Goal: Transaction & Acquisition: Purchase product/service

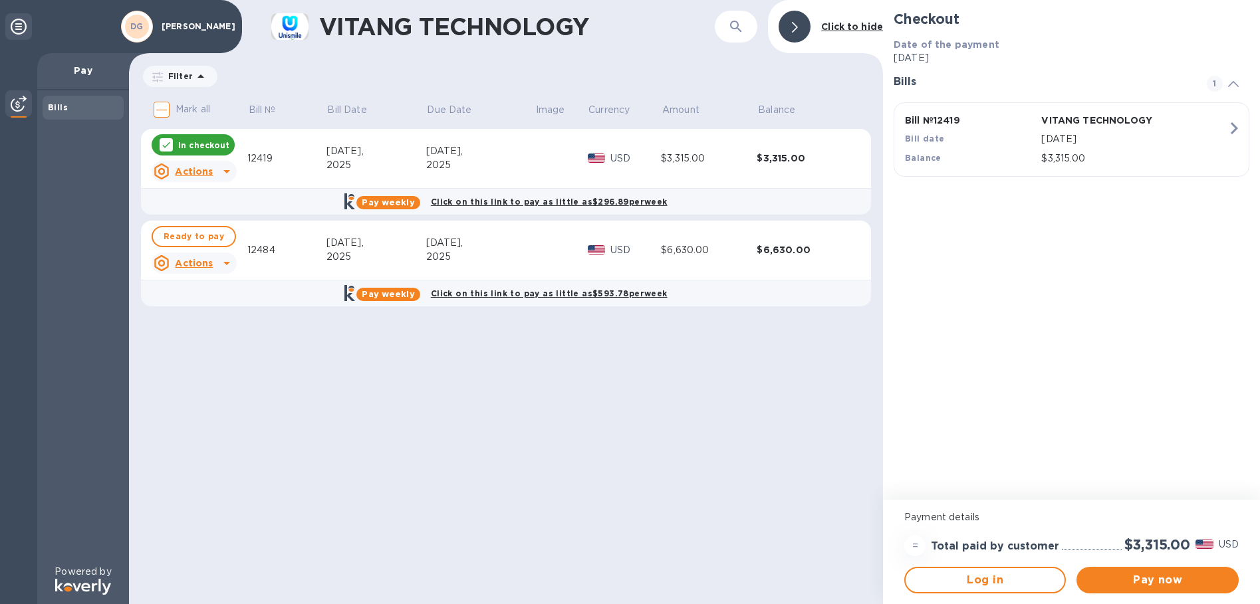
click at [222, 263] on icon at bounding box center [227, 263] width 16 height 16
click at [202, 319] on b "Open bill" at bounding box center [211, 317] width 45 height 11
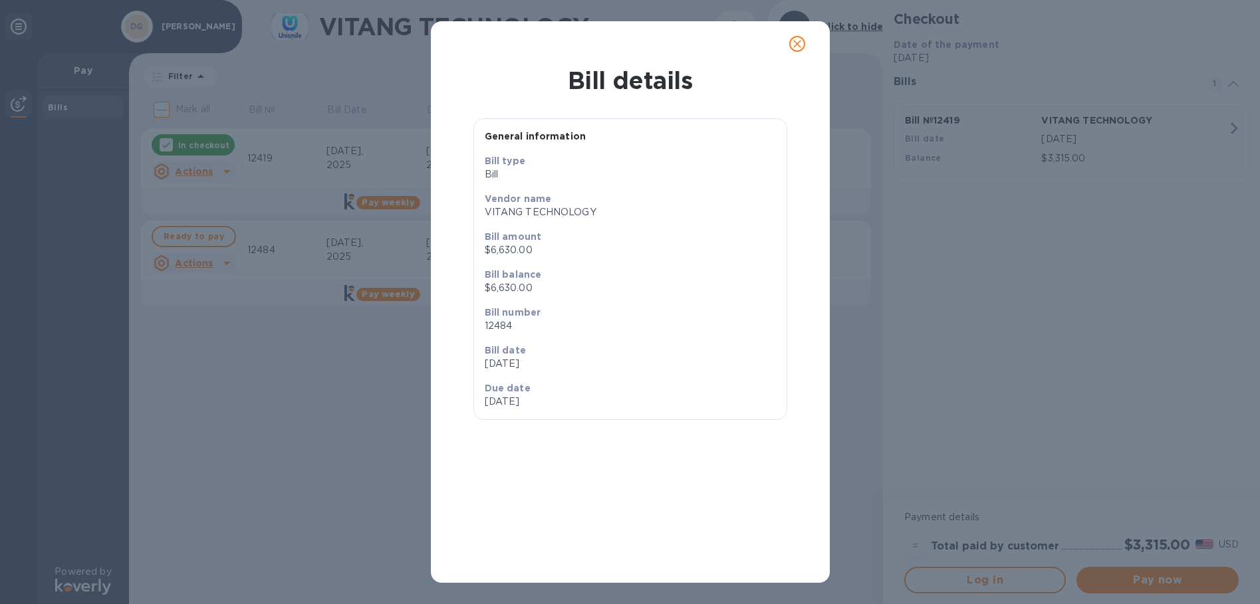
click at [799, 44] on icon "close" at bounding box center [797, 43] width 13 height 13
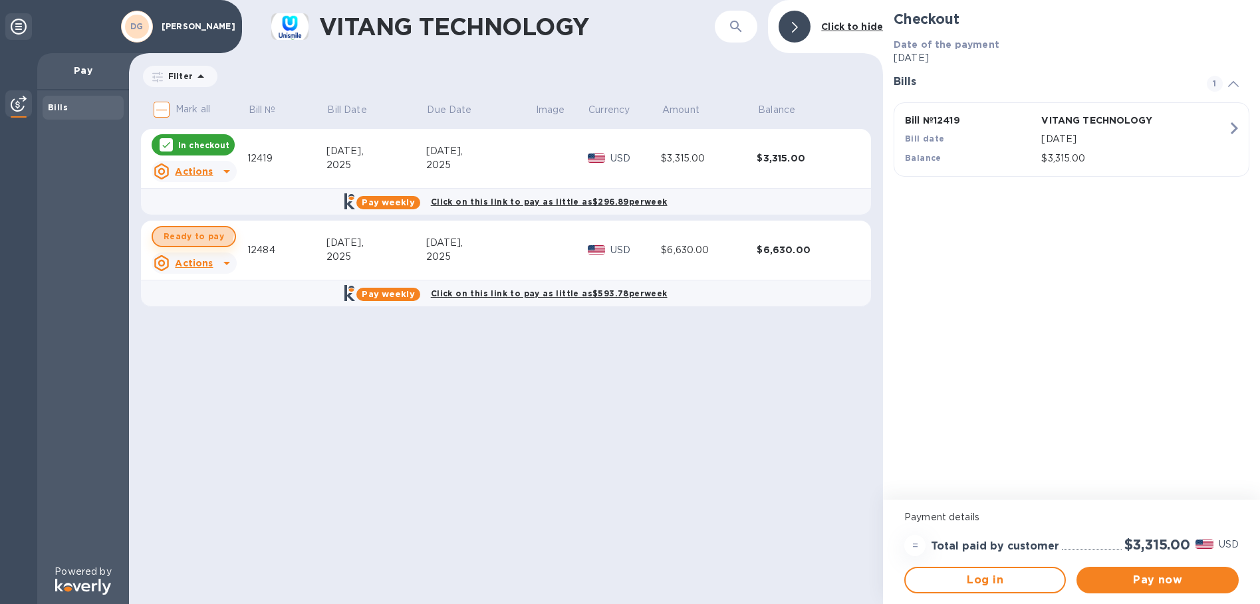
click at [191, 231] on span "Ready to pay" at bounding box center [194, 237] width 61 height 16
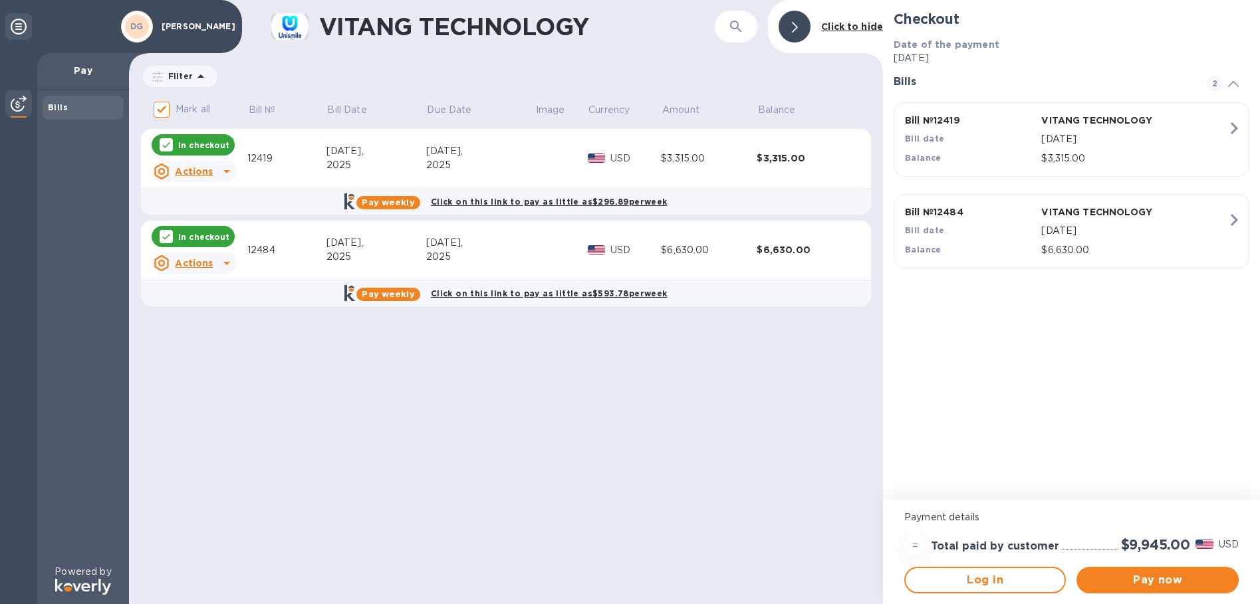
click at [182, 132] on div "In checkout" at bounding box center [194, 145] width 90 height 27
click at [181, 148] on p "In checkout" at bounding box center [203, 145] width 51 height 11
checkbox input "false"
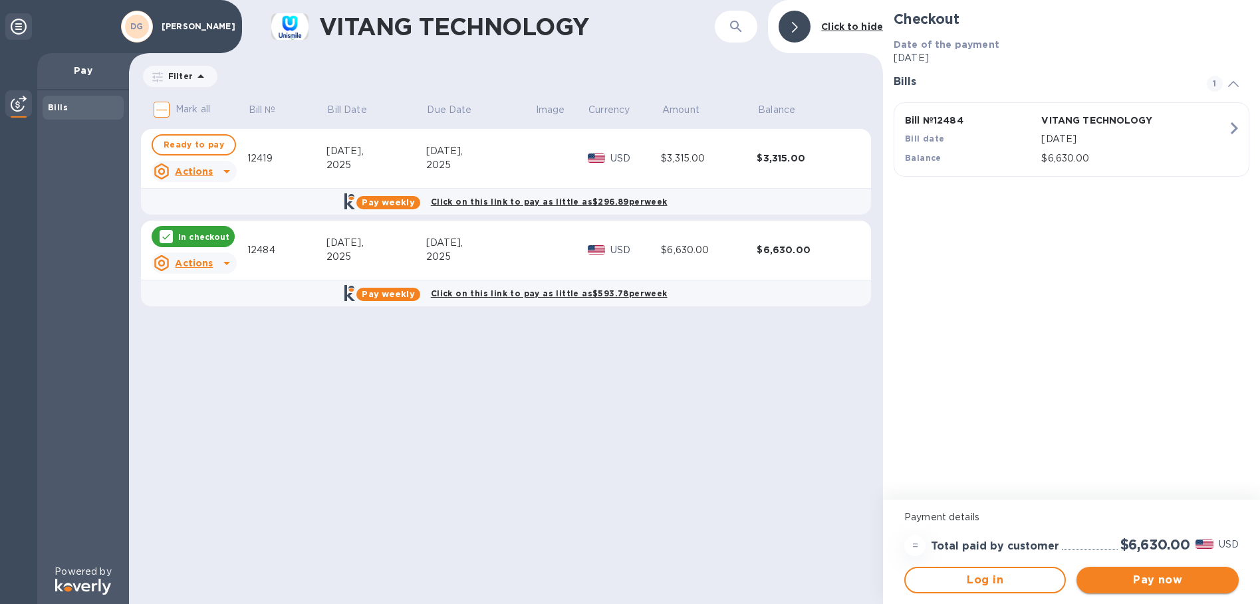
click at [1164, 580] on span "Pay now" at bounding box center [1157, 580] width 140 height 16
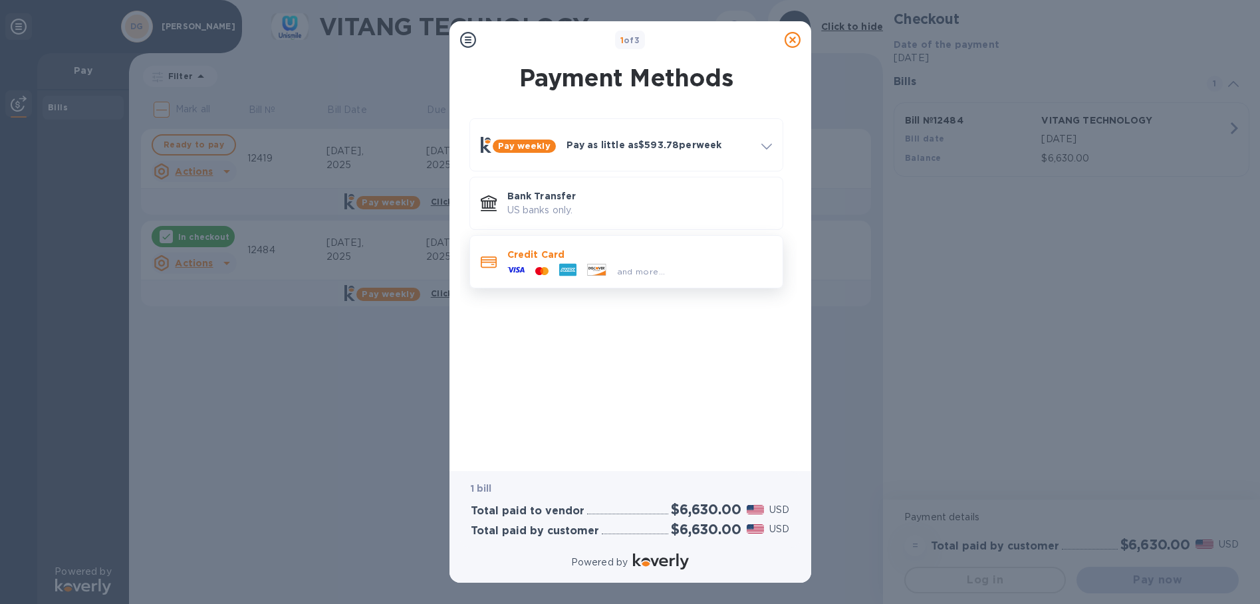
click at [536, 255] on p "Credit Card" at bounding box center [639, 254] width 265 height 13
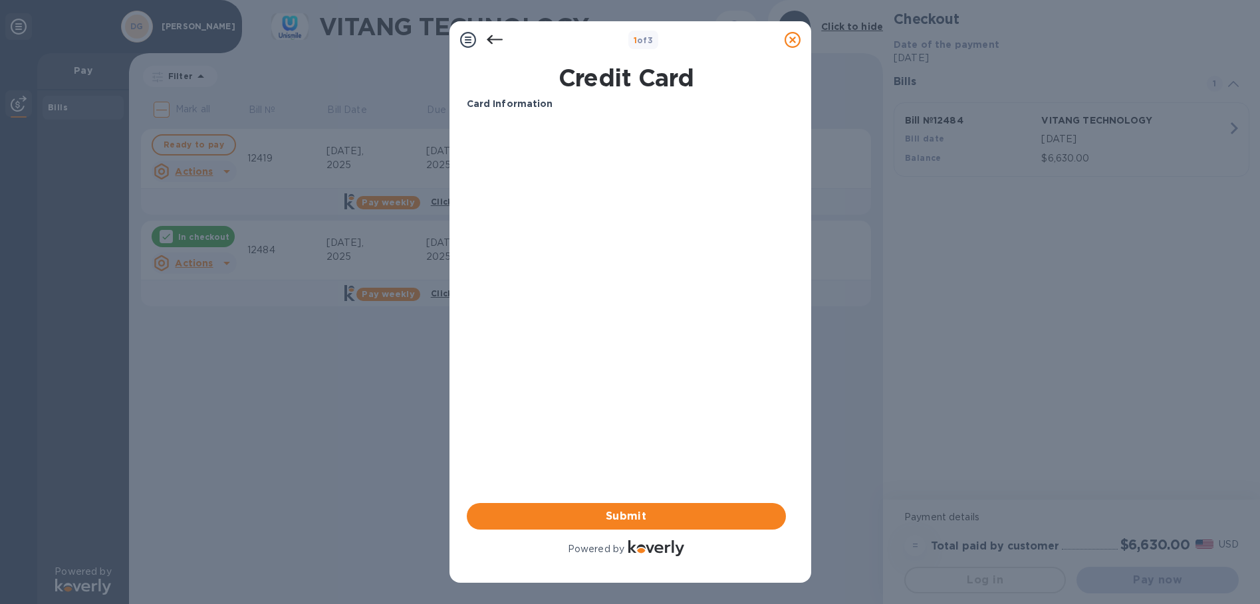
click at [501, 376] on div "Card Information Your browser does not support iframes Submit Powered by" at bounding box center [626, 328] width 319 height 462
drag, startPoint x: 551, startPoint y: 408, endPoint x: 572, endPoint y: 310, distance: 100.7
click at [551, 406] on div "Card Information Your browser does not support iframes Submit Powered by" at bounding box center [626, 328] width 319 height 462
click at [494, 33] on icon at bounding box center [495, 40] width 16 height 16
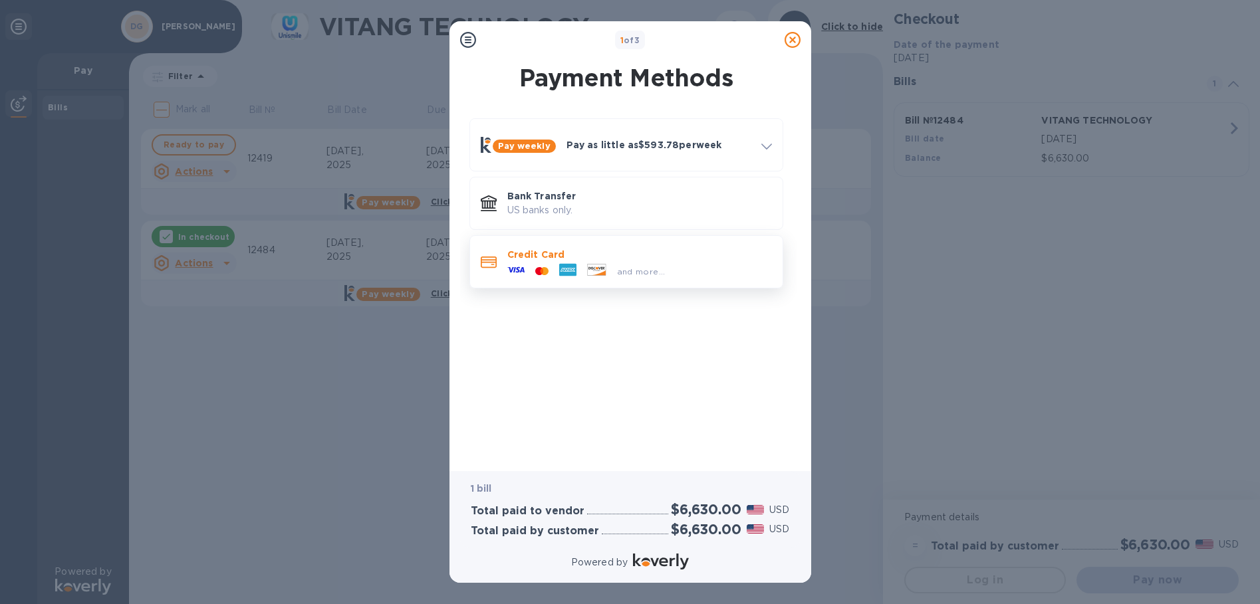
click at [521, 257] on p "Credit Card" at bounding box center [639, 254] width 265 height 13
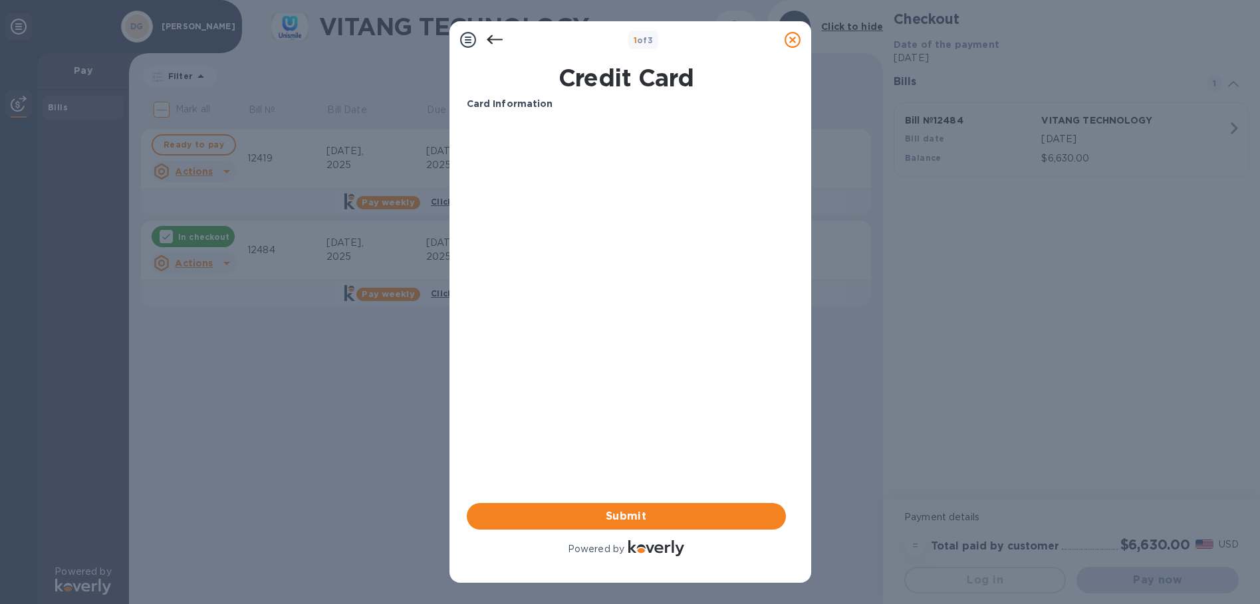
click at [557, 105] on p "Card Information" at bounding box center [626, 104] width 319 height 14
click at [626, 516] on span "Submit" at bounding box center [626, 517] width 298 height 16
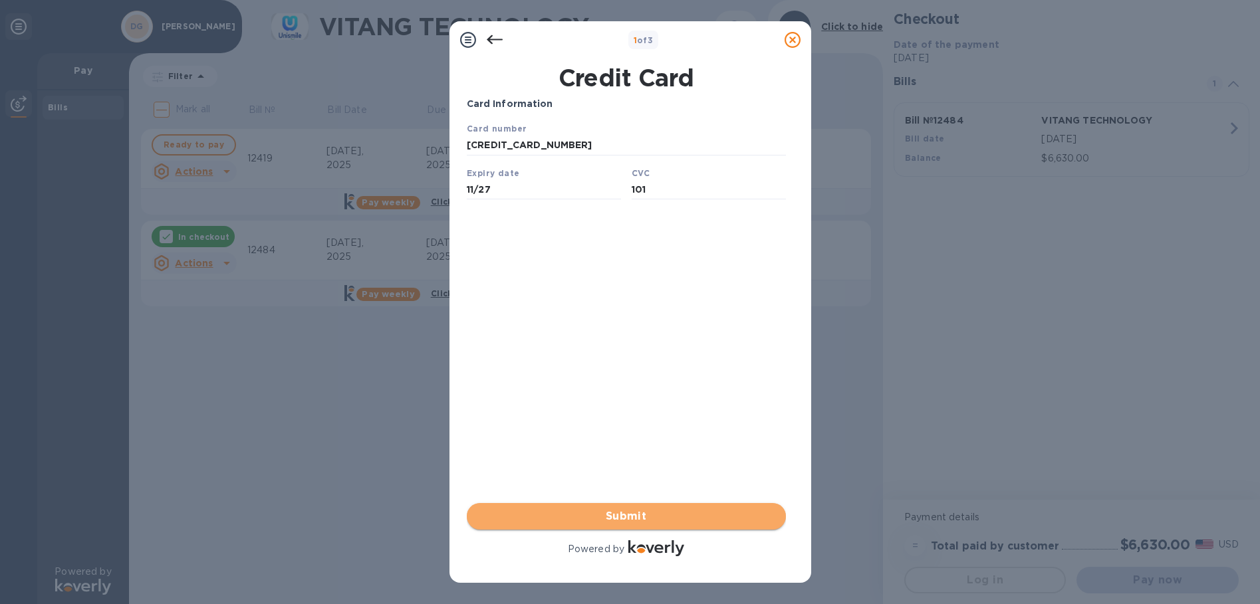
click at [630, 511] on span "Submit" at bounding box center [626, 517] width 298 height 16
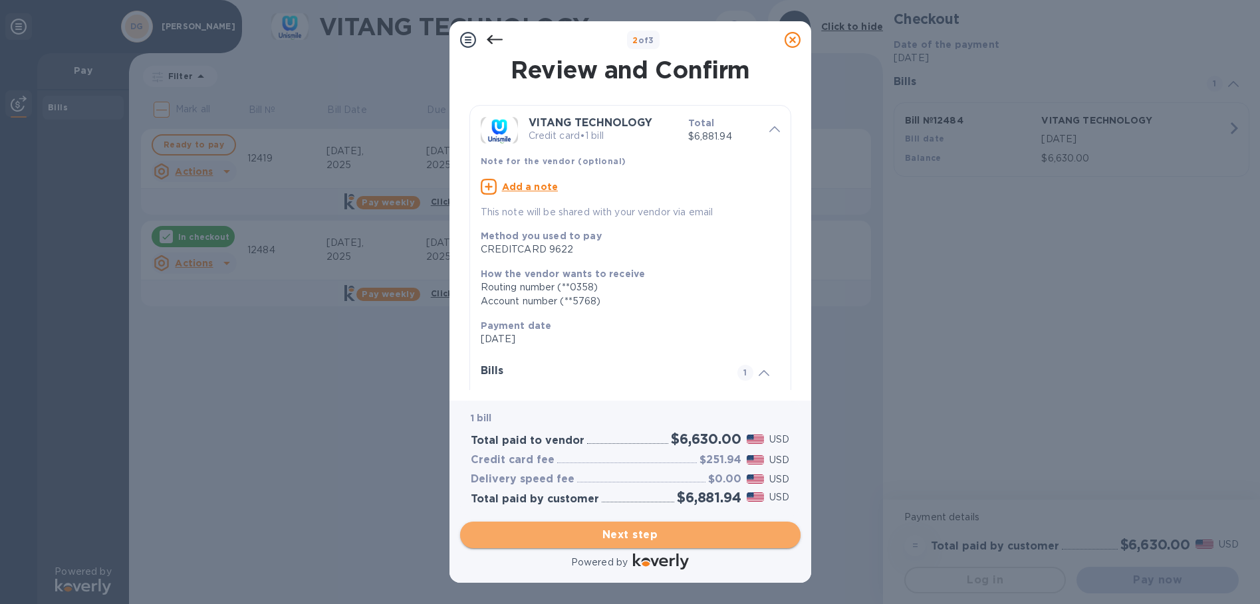
click at [633, 531] on span "Next step" at bounding box center [630, 535] width 319 height 16
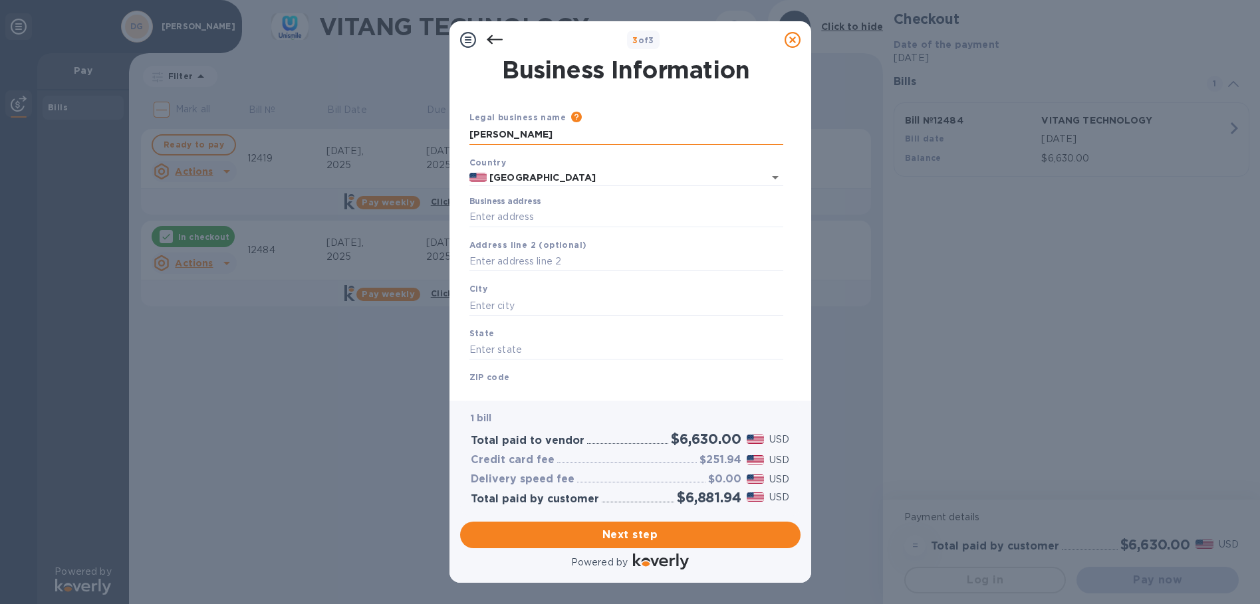
click at [578, 137] on input "[PERSON_NAME]" at bounding box center [626, 135] width 314 height 20
drag, startPoint x: 578, startPoint y: 137, endPoint x: 430, endPoint y: 128, distance: 148.6
click at [430, 128] on div "3 of 3 Business Information Legal business name Please provide the legal name t…" at bounding box center [630, 302] width 1260 height 604
type input "D"
type input "[PERSON_NAME] DENTAL GROUP"
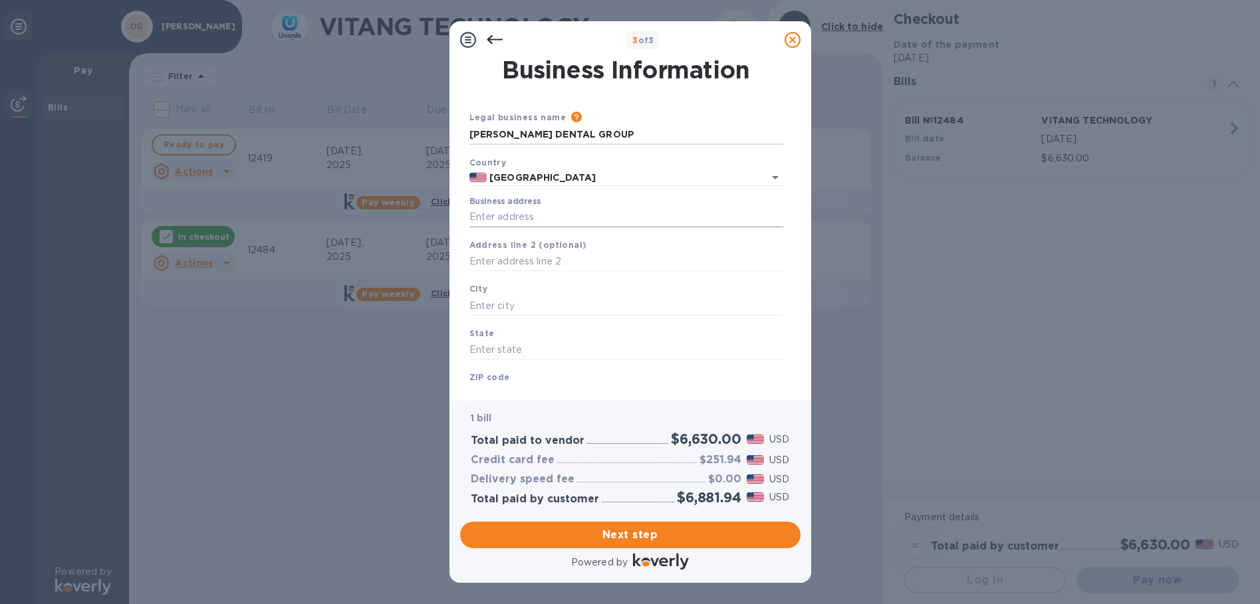
click at [574, 223] on input "Business address" at bounding box center [626, 217] width 314 height 20
click at [531, 316] on div "City" at bounding box center [626, 299] width 324 height 45
click at [533, 309] on input "text" at bounding box center [626, 306] width 314 height 20
type input "[STREET_ADDRESS]"
type input "[GEOGRAPHIC_DATA][PERSON_NAME]"
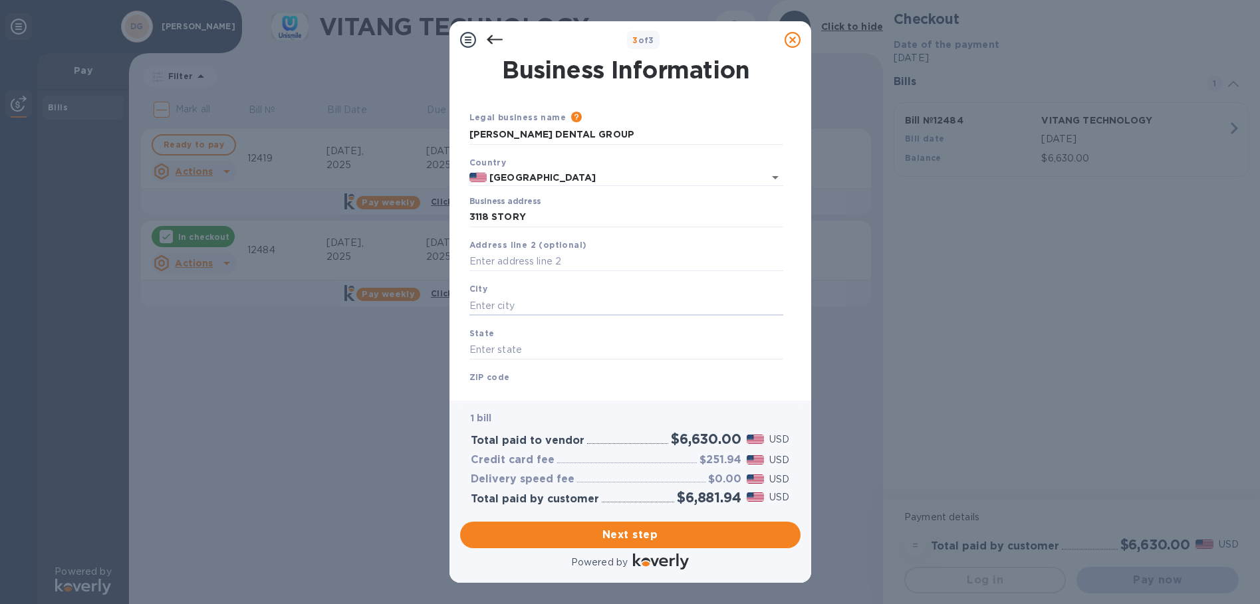
type input "CA"
type input "95127"
type input "San JoseS"
click at [537, 380] on div "ZIP code 95127" at bounding box center [626, 387] width 324 height 45
click at [519, 376] on div "ZIP code 95127" at bounding box center [626, 387] width 324 height 45
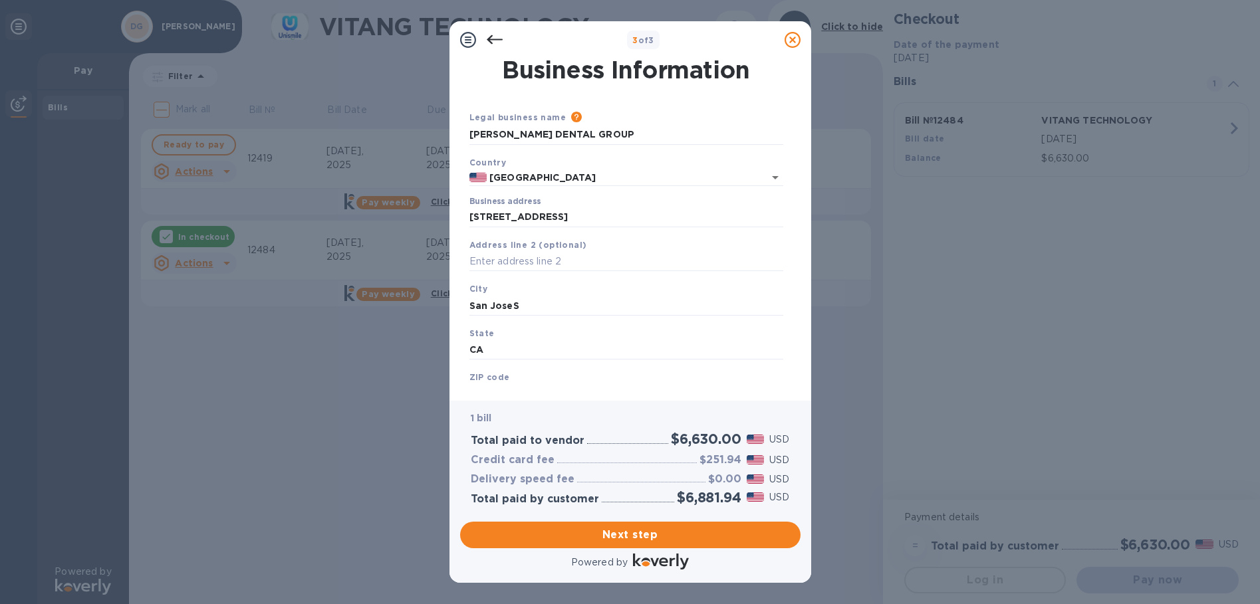
click at [481, 382] on b "ZIP code" at bounding box center [489, 377] width 41 height 10
click at [481, 388] on input "95127" at bounding box center [626, 394] width 314 height 20
click at [481, 393] on div "Business Information Legal business name Please provide the legal name that app…" at bounding box center [630, 230] width 362 height 342
click at [511, 375] on div "ZIP code 95127" at bounding box center [626, 387] width 324 height 45
click at [569, 387] on input "95127" at bounding box center [626, 394] width 314 height 20
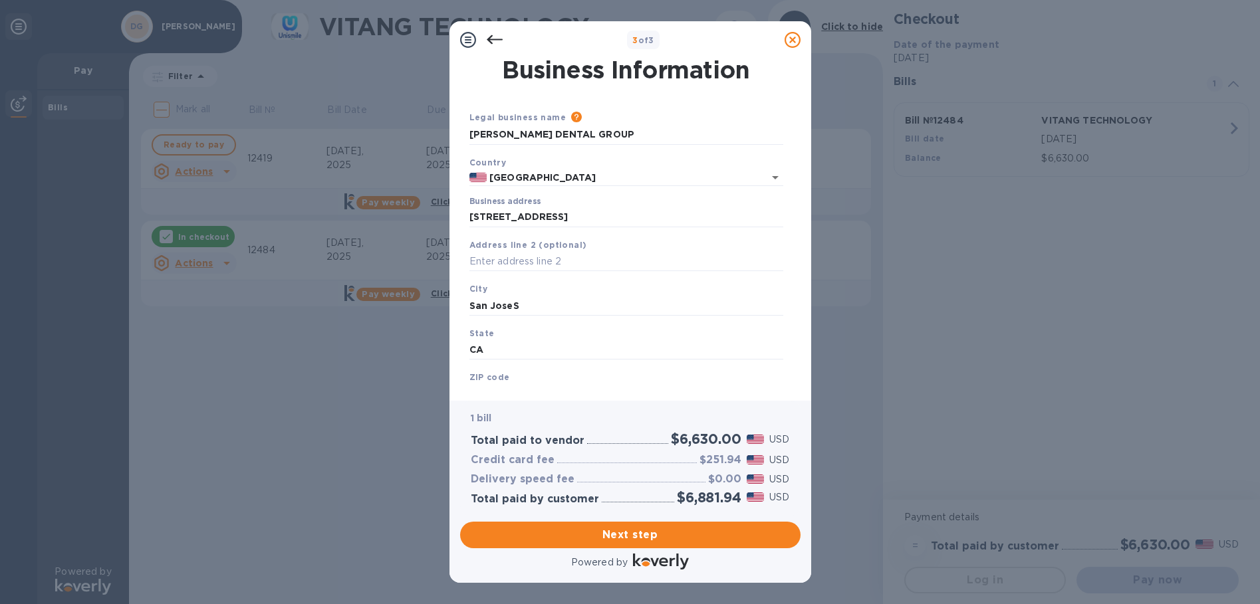
click at [539, 398] on div "1 bill Total paid to vendor $6,630.00 USD Credit card fee $251.94 USD Delivery …" at bounding box center [630, 458] width 346 height 120
click at [515, 409] on div "1 bill" at bounding box center [630, 418] width 324 height 19
click at [483, 394] on div "Business Information Legal business name Please provide the legal name that app…" at bounding box center [630, 230] width 362 height 342
click at [543, 380] on div "ZIP code 95127" at bounding box center [626, 387] width 324 height 45
click at [473, 396] on div "Business Information Legal business name Please provide the legal name that app…" at bounding box center [630, 230] width 362 height 342
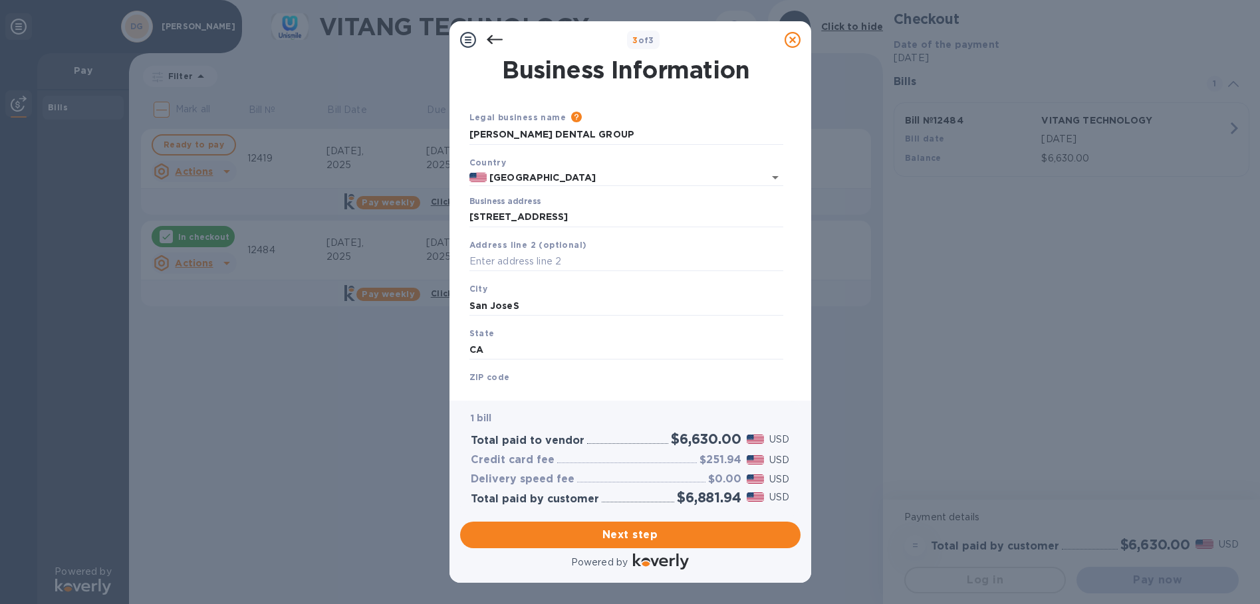
click at [538, 388] on input "95127" at bounding box center [626, 394] width 314 height 20
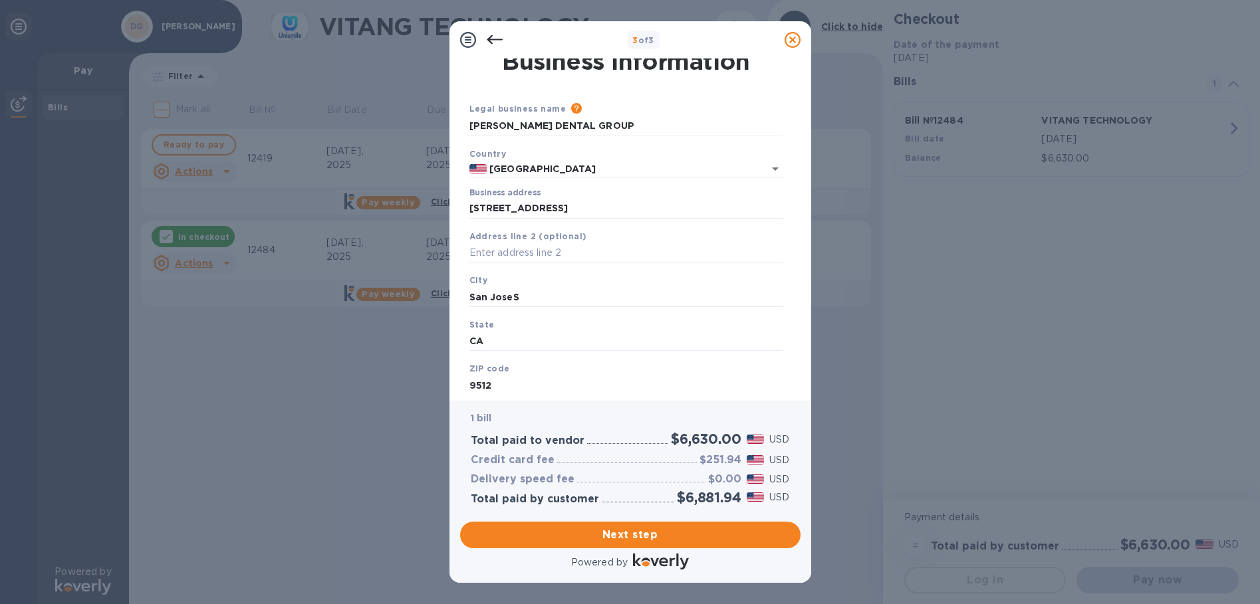
type input "95127"
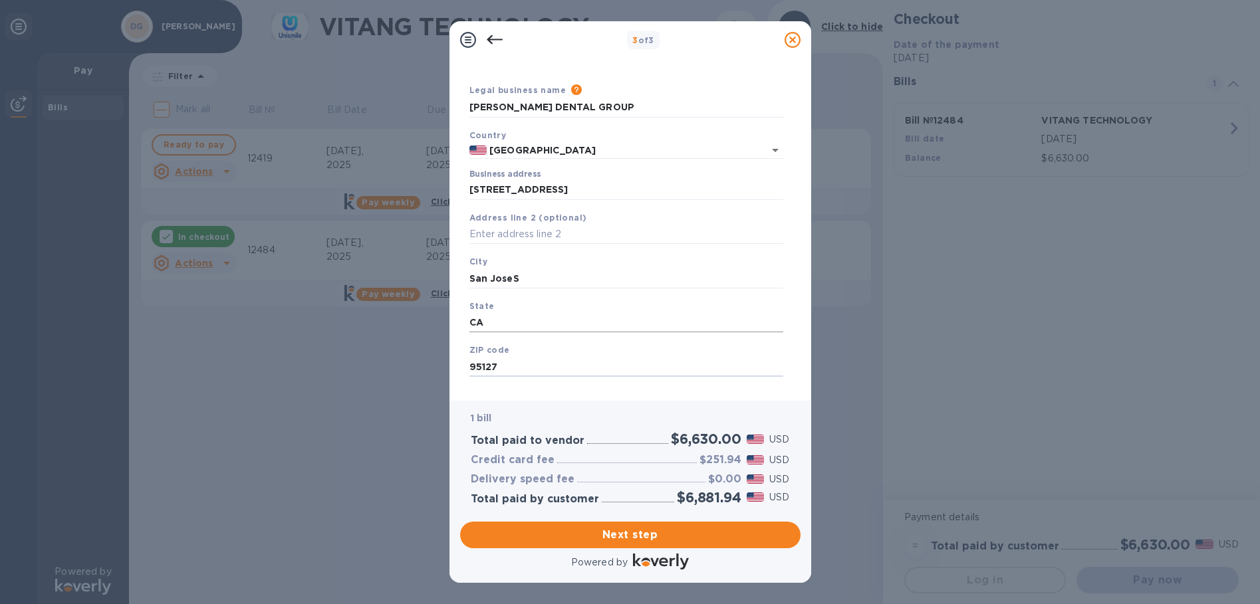
scroll to position [46, 0]
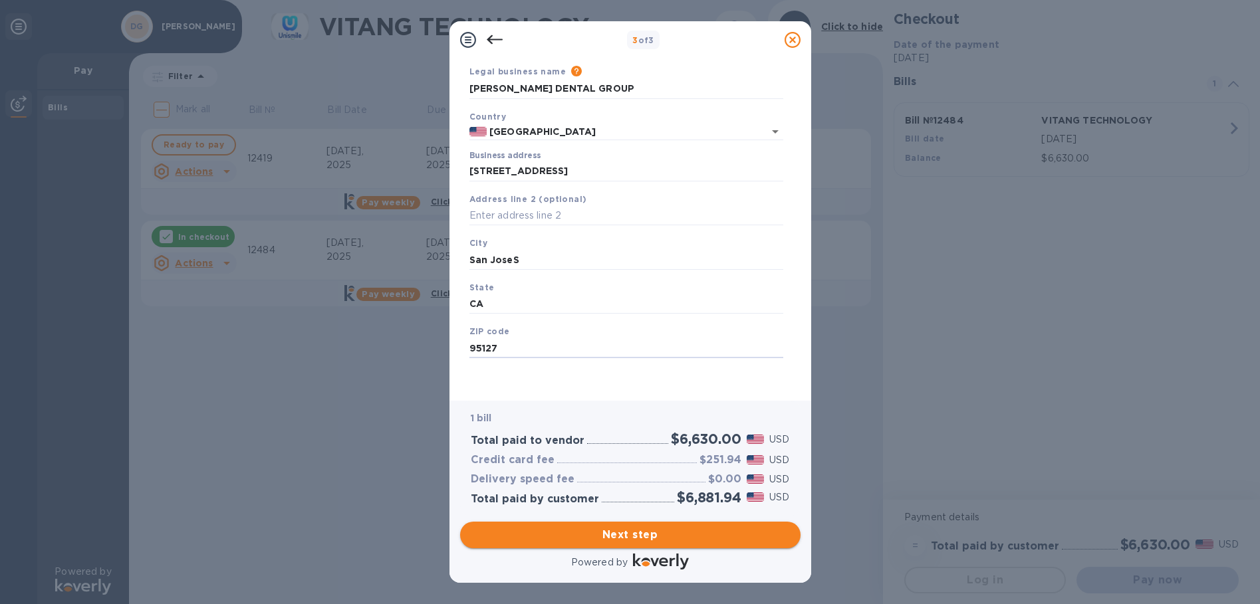
click at [644, 533] on span "Next step" at bounding box center [630, 535] width 319 height 16
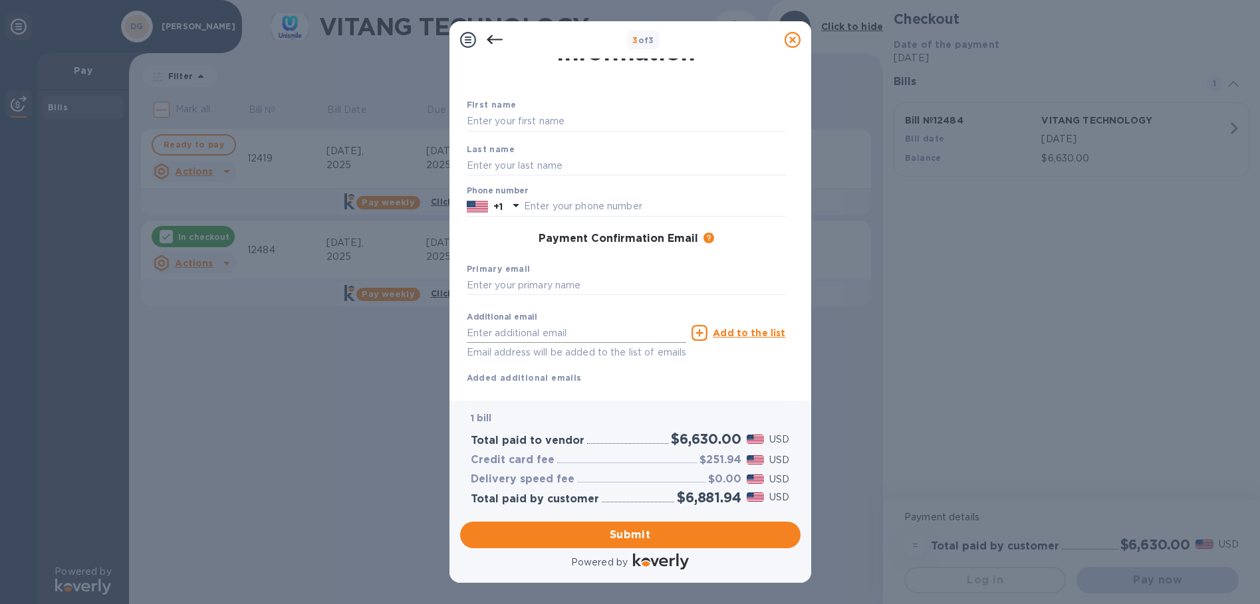
click at [557, 334] on input "text" at bounding box center [577, 333] width 220 height 20
type input "[EMAIL_ADDRESS][DOMAIN_NAME]"
type input "KEYLLA"
type input "[PERSON_NAME]"
type input "4086674247"
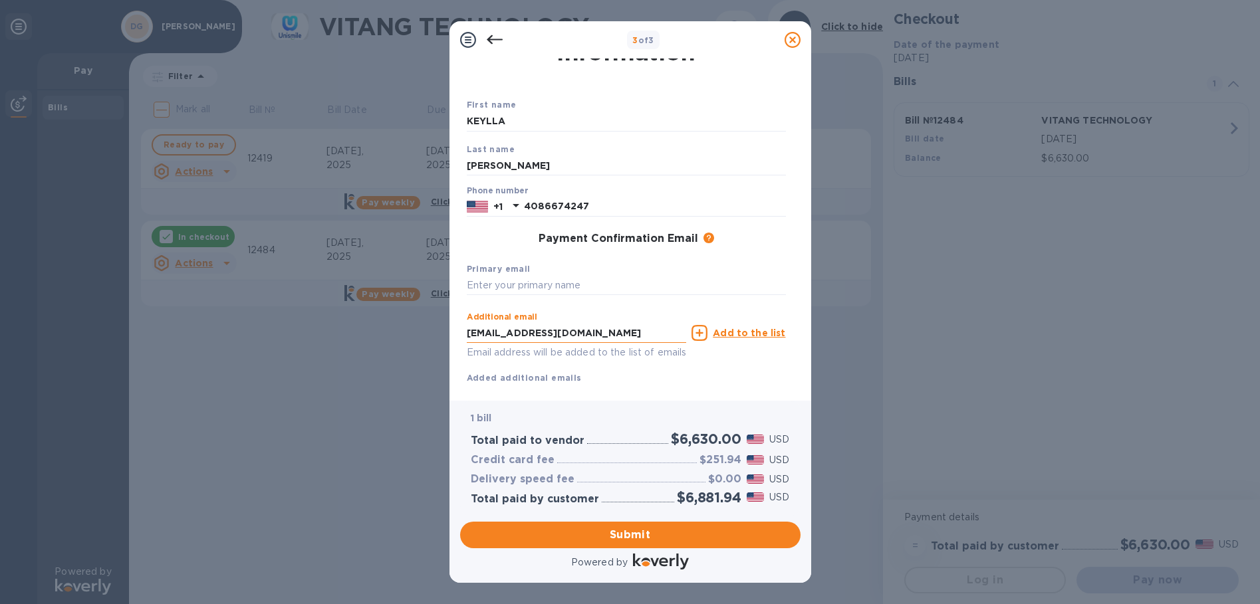
type input "[EMAIL_ADDRESS][DOMAIN_NAME]"
drag, startPoint x: 591, startPoint y: 203, endPoint x: 545, endPoint y: 205, distance: 46.6
click at [545, 205] on input "4086674247" at bounding box center [655, 207] width 262 height 20
type input "4082548251"
click at [499, 241] on div "Payment Confirmation Email The added email addresses will be used to send the p…" at bounding box center [626, 239] width 319 height 13
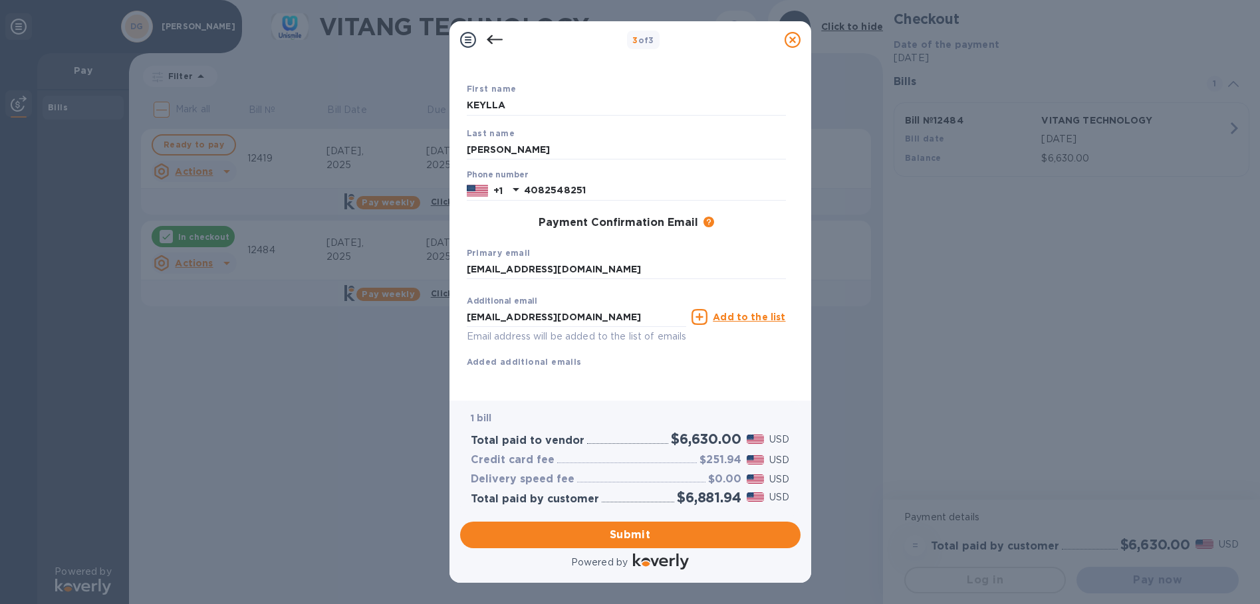
scroll to position [77, 0]
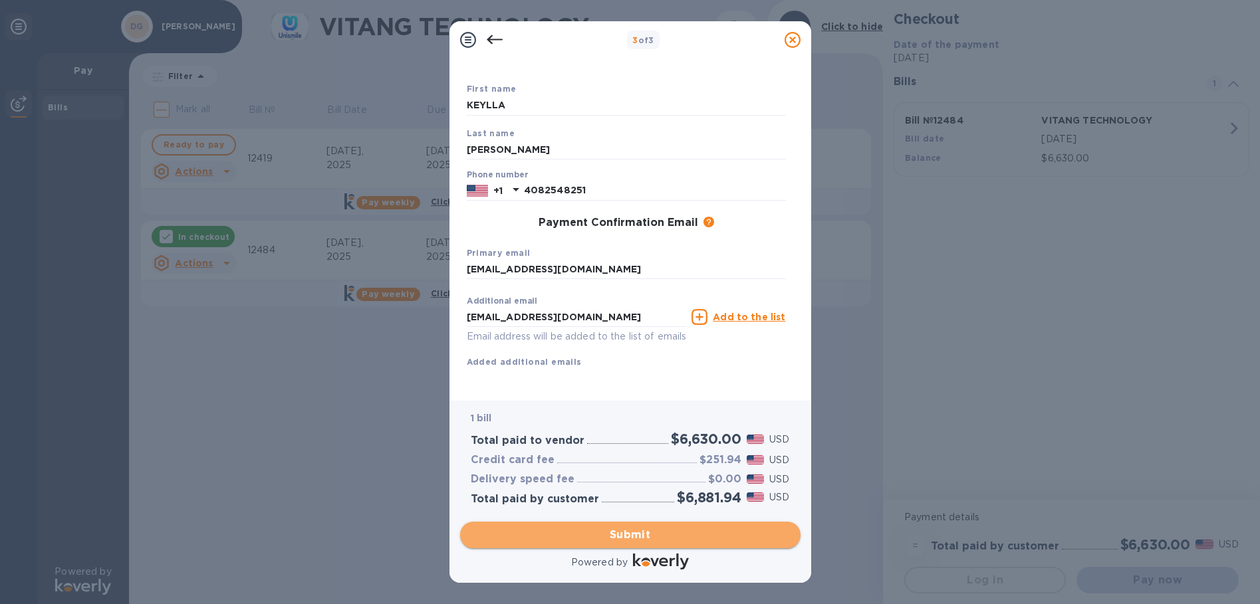
click at [628, 535] on span "Submit" at bounding box center [630, 535] width 319 height 16
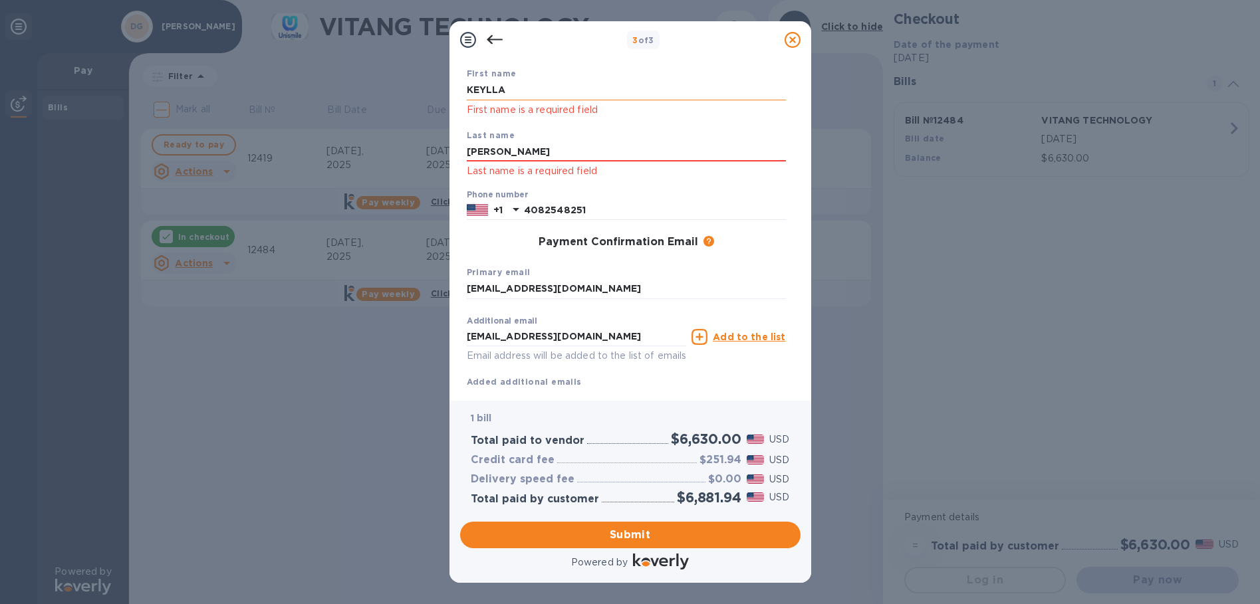
click at [559, 89] on input "KEYLLA" at bounding box center [626, 90] width 319 height 20
type input "K"
click at [559, 89] on input "KEYLLA" at bounding box center [626, 90] width 319 height 20
type input "K"
type input "[PERSON_NAME]"
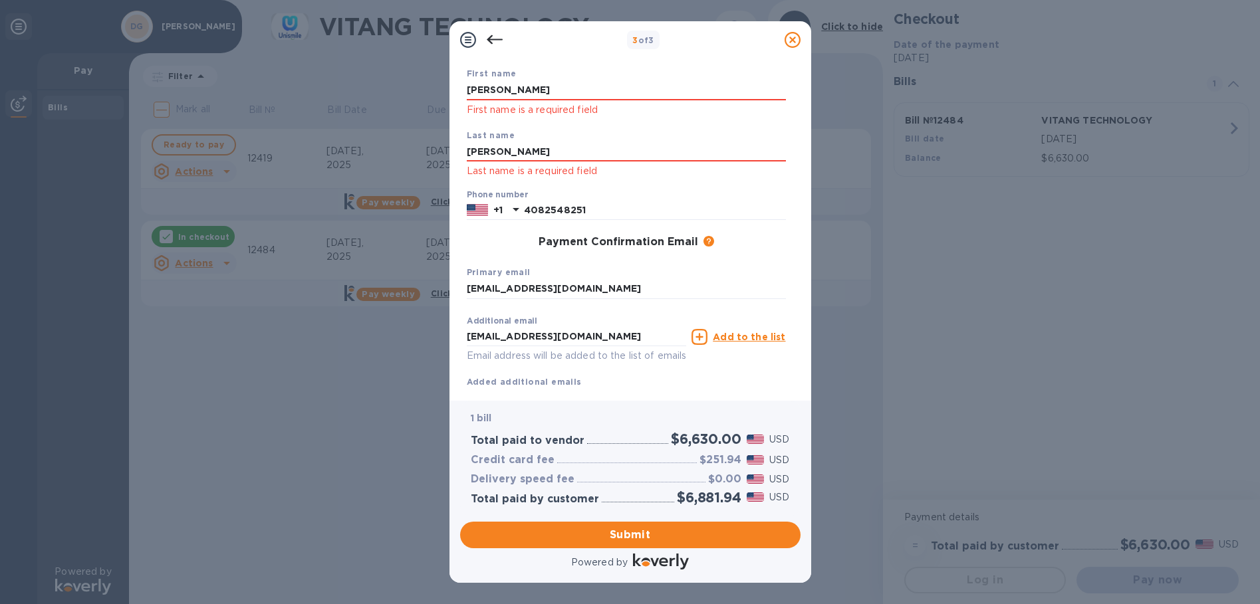
type input "[PERSON_NAME]"
click at [752, 257] on div "First name [PERSON_NAME] First name is a required field Last name [PERSON_NAME]…" at bounding box center [626, 227] width 330 height 332
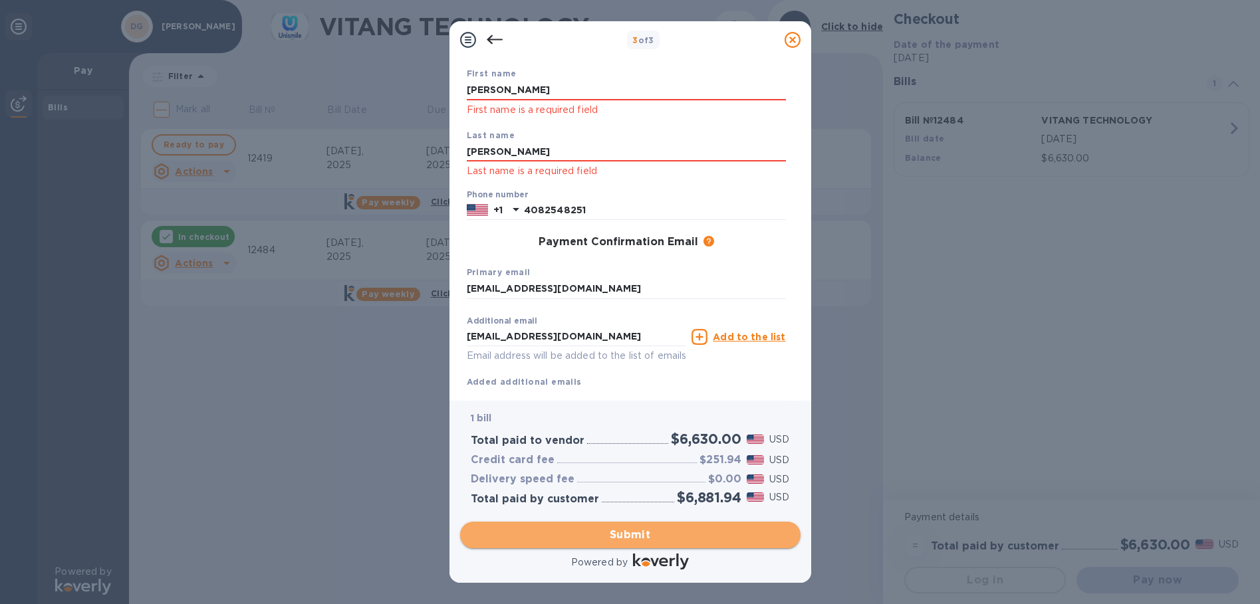
click at [658, 530] on span "Submit" at bounding box center [630, 535] width 319 height 16
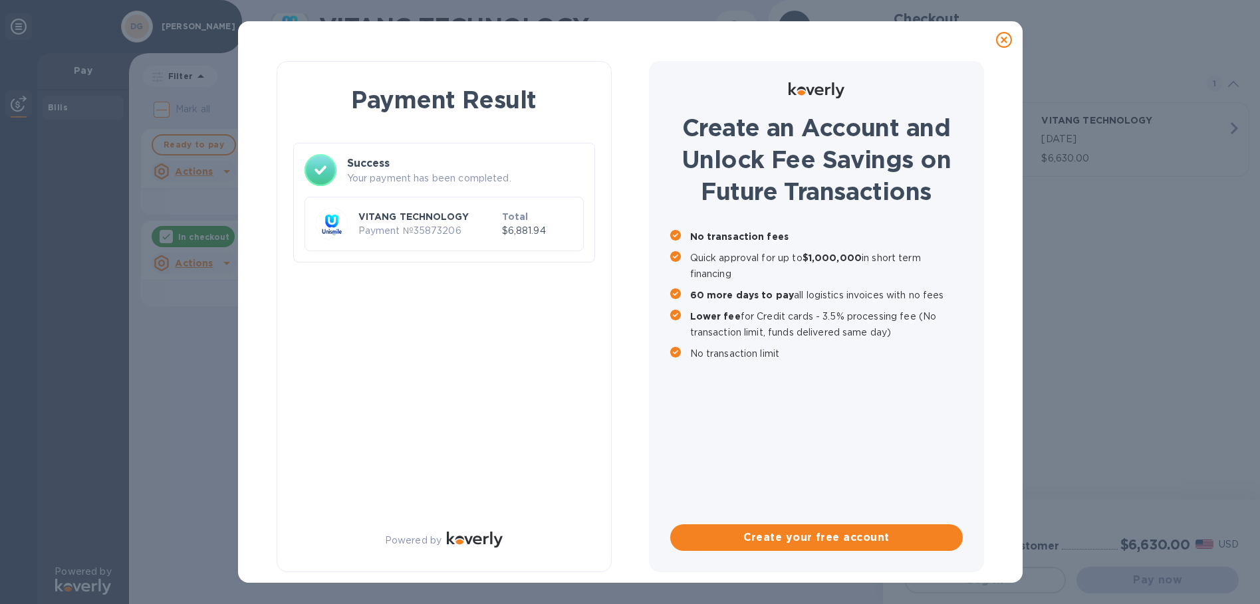
scroll to position [0, 0]
checkbox input "true"
click at [1013, 39] on div at bounding box center [1004, 40] width 27 height 27
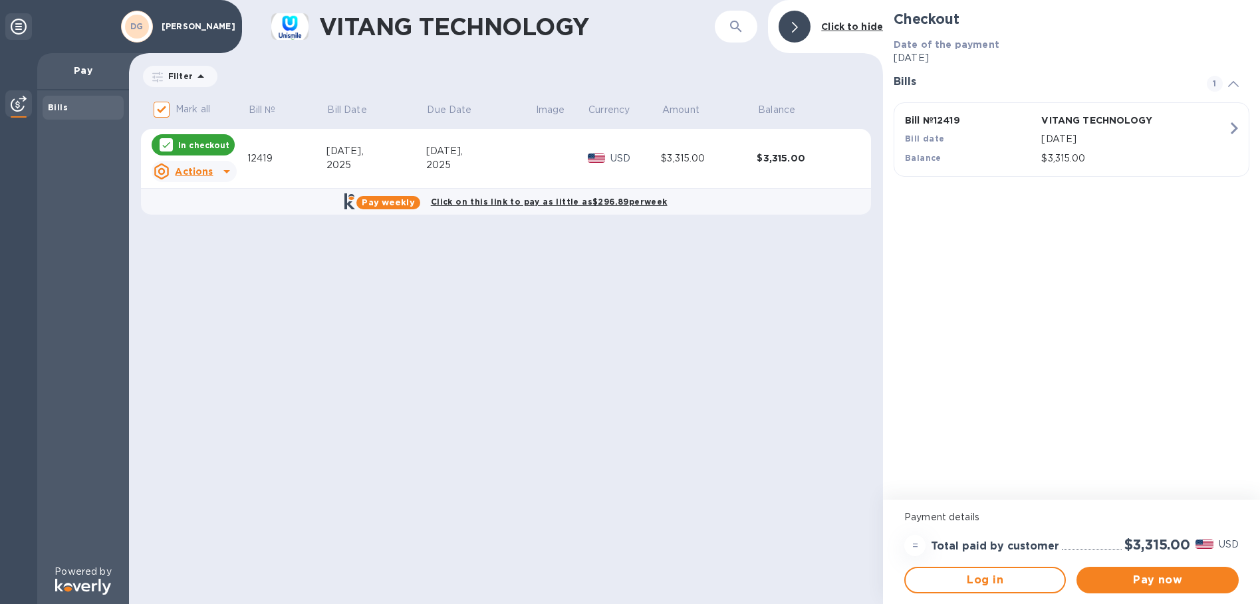
click at [190, 171] on u "Actions" at bounding box center [194, 171] width 38 height 11
click at [198, 226] on b "Open bill" at bounding box center [211, 225] width 45 height 11
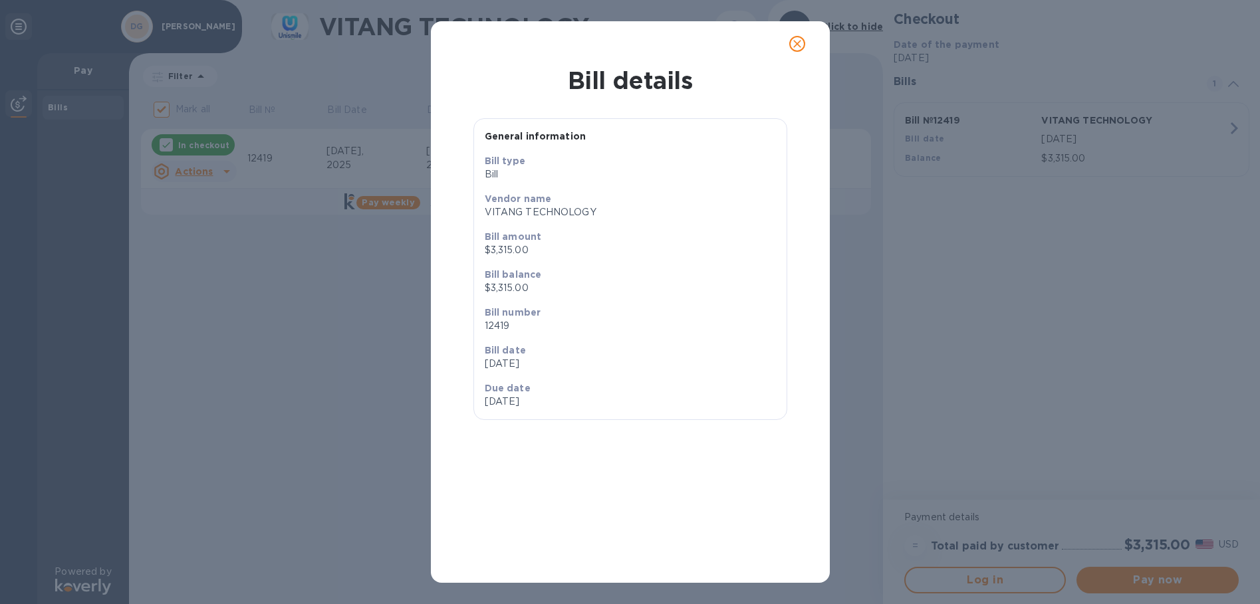
drag, startPoint x: 920, startPoint y: 325, endPoint x: 687, endPoint y: 44, distance: 365.0
click at [921, 324] on div "Bill details General information Bill type Bill Vendor name VITANG TECHNOLOGY B…" at bounding box center [630, 302] width 1260 height 604
click at [791, 44] on icon "close" at bounding box center [797, 43] width 13 height 13
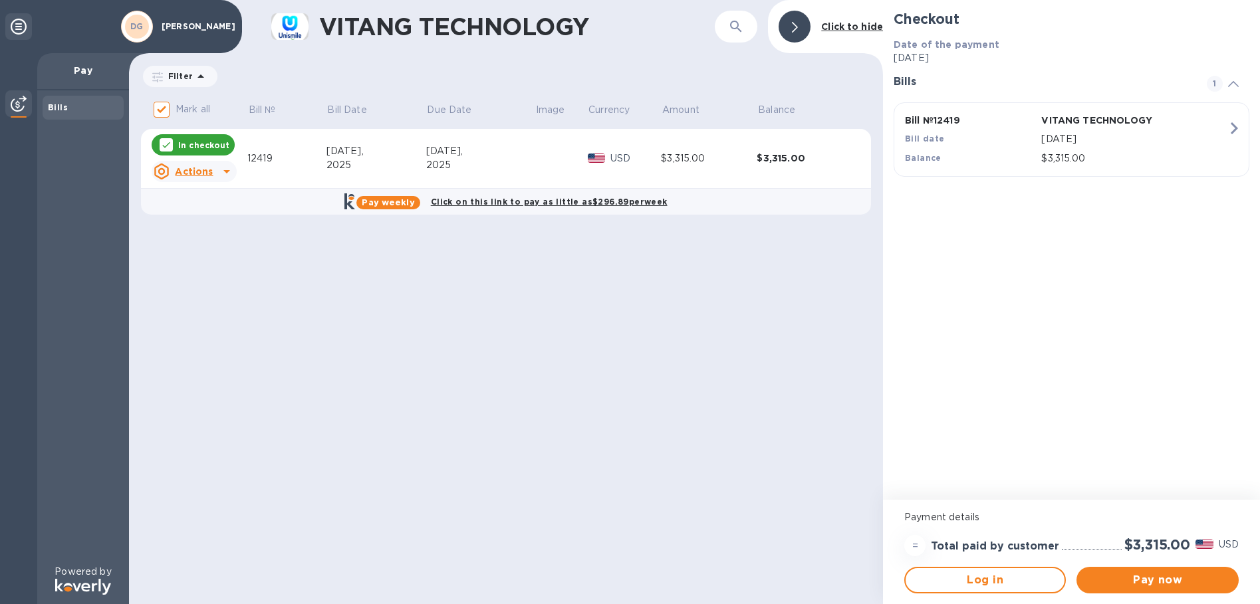
click at [205, 171] on u "Actions" at bounding box center [194, 171] width 38 height 11
click at [198, 227] on b "Open bill" at bounding box center [211, 225] width 45 height 11
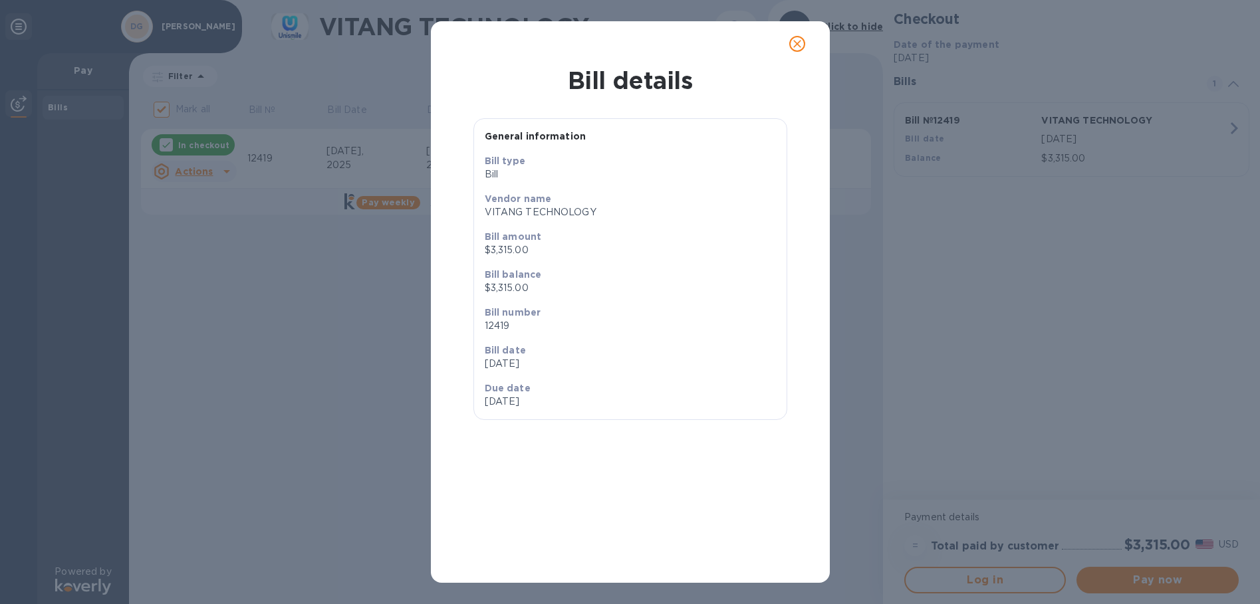
click at [788, 38] on button "close" at bounding box center [797, 44] width 32 height 32
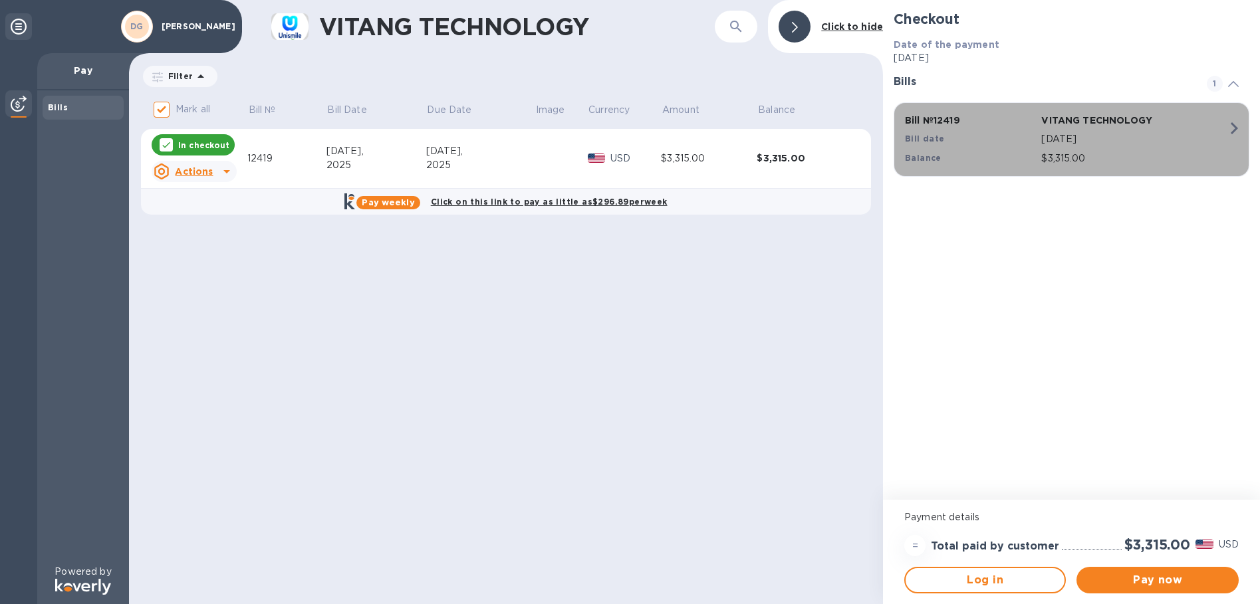
click at [929, 127] on p "Bill № 12419" at bounding box center [970, 120] width 131 height 13
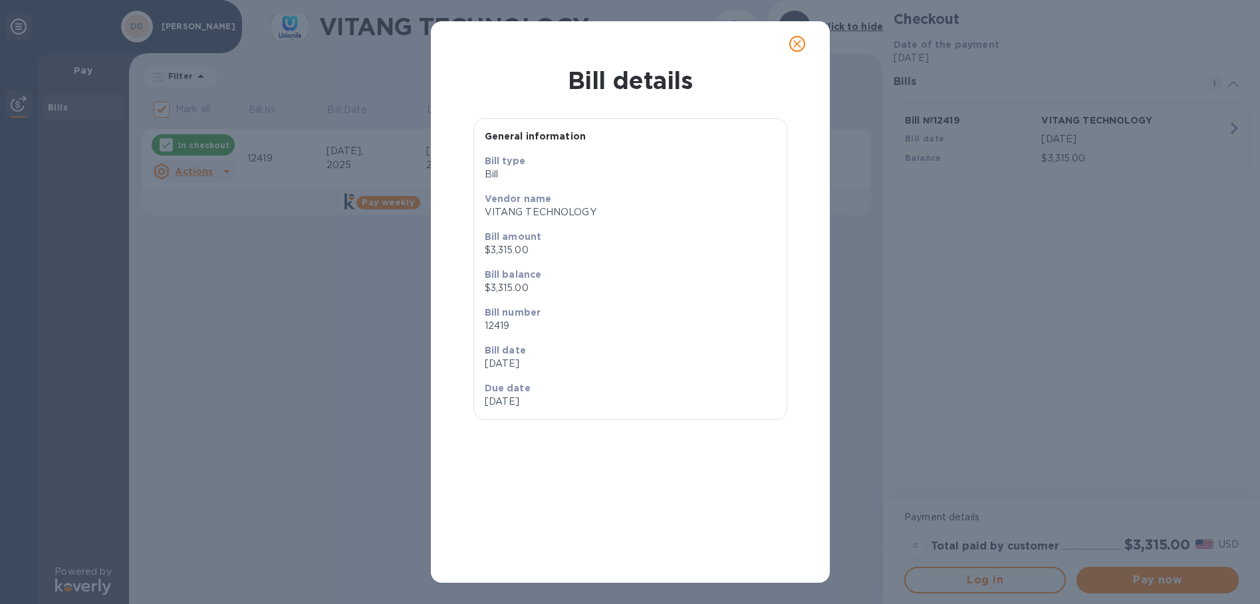
click at [933, 223] on div "Bill details General information Bill type Bill Vendor name VITANG TECHNOLOGY B…" at bounding box center [630, 302] width 1260 height 604
click at [798, 43] on icon "close" at bounding box center [797, 44] width 8 height 8
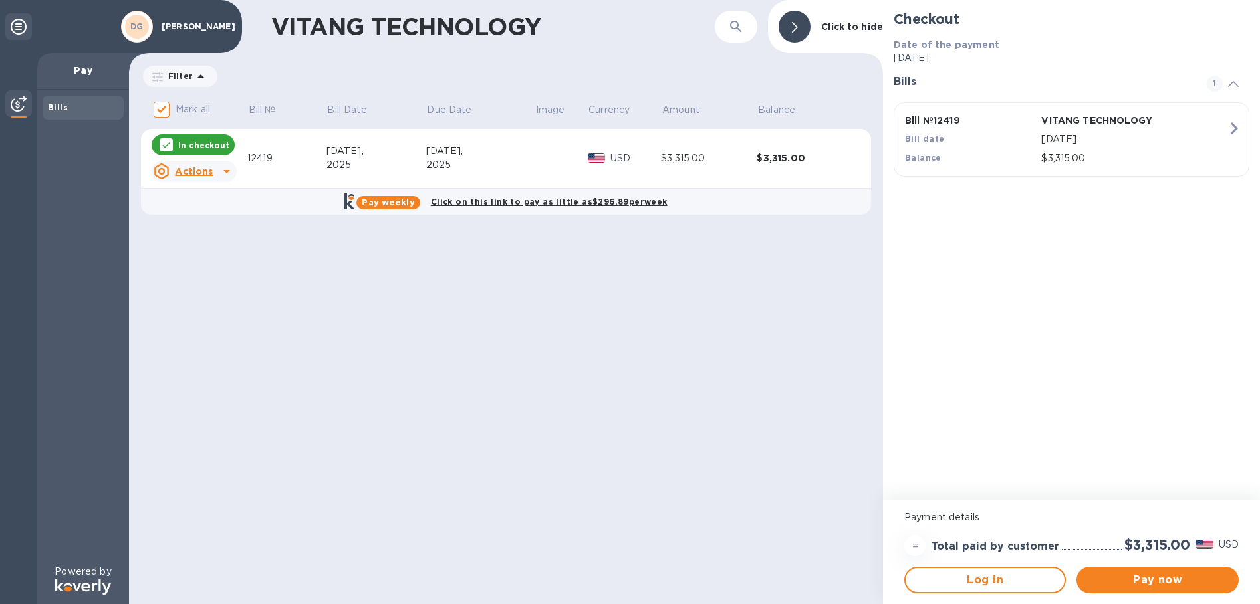
click at [858, 24] on b "Click to hide" at bounding box center [852, 26] width 62 height 11
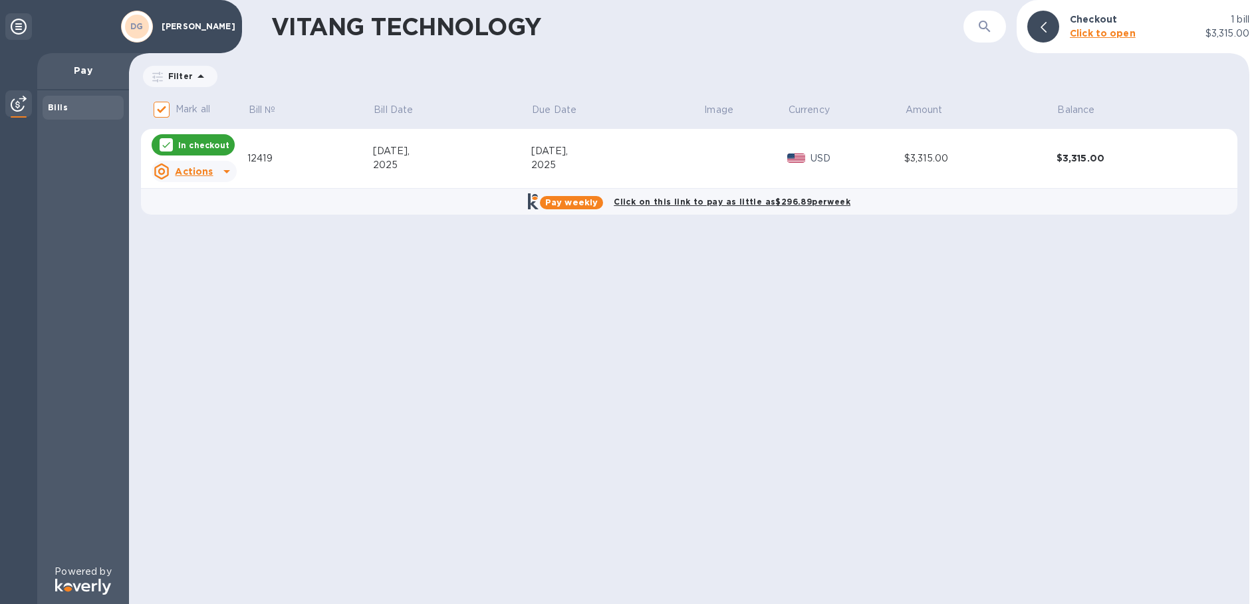
click at [1089, 32] on b "Click to open" at bounding box center [1103, 33] width 66 height 11
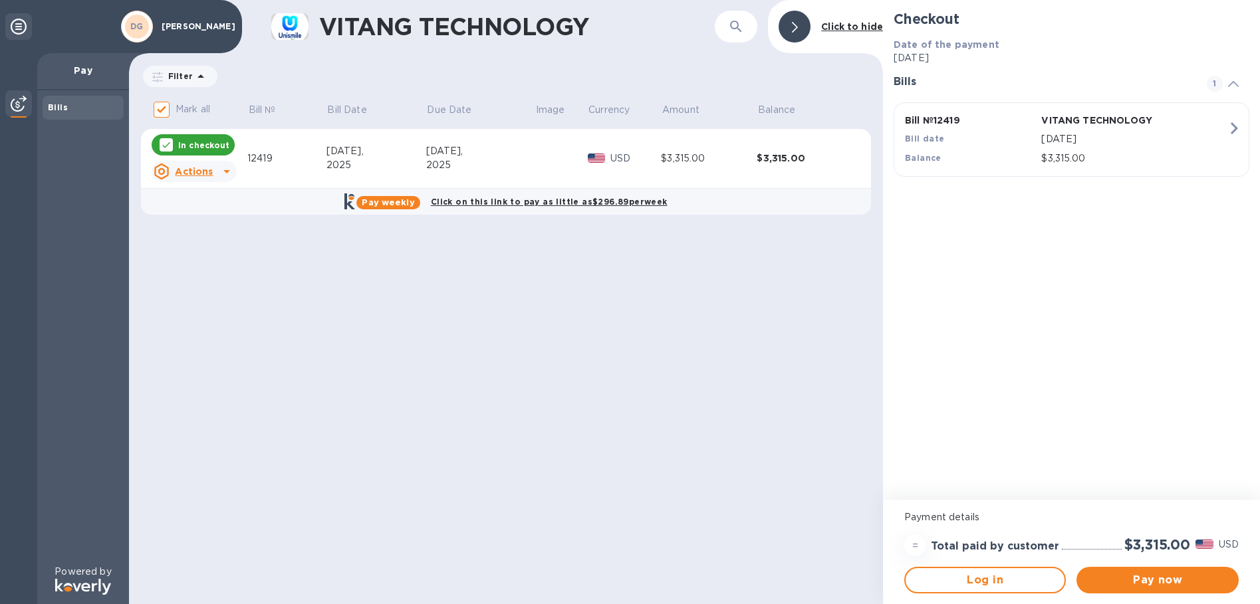
click at [230, 447] on div "VITANG TECHNOLOGY ​ Click to hide Filter Amount Mark all Bill № Bill Date Due D…" at bounding box center [506, 302] width 754 height 604
drag, startPoint x: 30, startPoint y: 7, endPoint x: 838, endPoint y: 376, distance: 888.7
click at [889, 400] on div "DG [PERSON_NAME] Pay Bills Powered by VITANG TECHNOLOGY ​ Click to hide Filter …" at bounding box center [630, 302] width 1260 height 604
drag, startPoint x: 51, startPoint y: 17, endPoint x: 785, endPoint y: 369, distance: 814.2
click at [783, 369] on div "DG [PERSON_NAME] Pay Bills Powered by VITANG TECHNOLOGY ​ Click to hide Filter …" at bounding box center [630, 302] width 1260 height 604
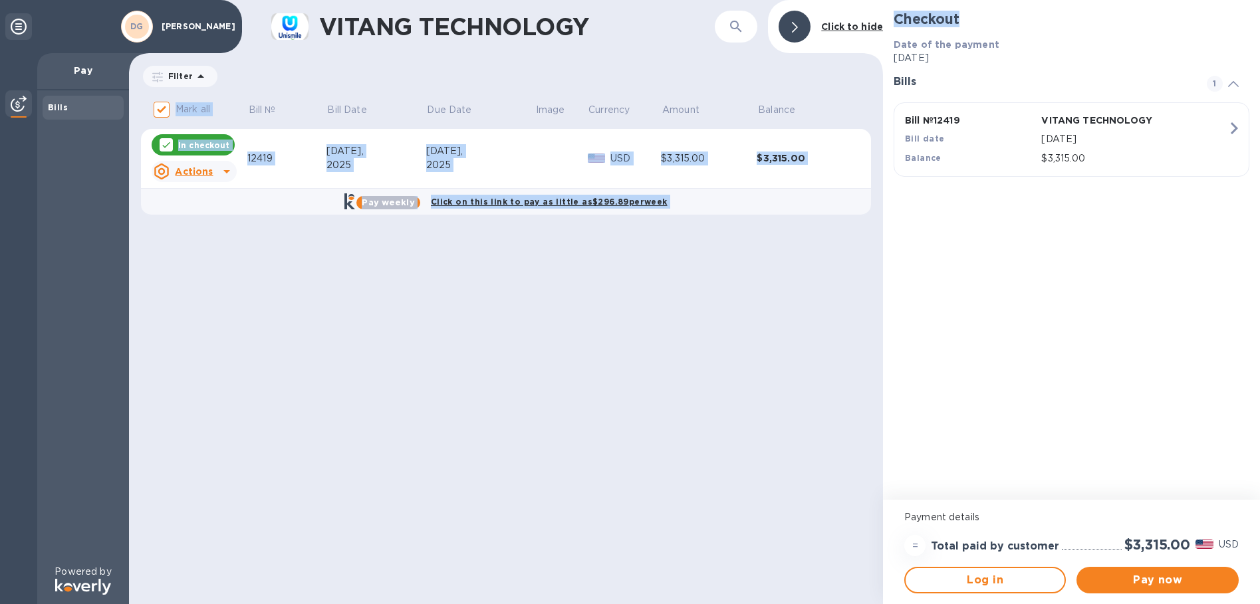
drag, startPoint x: 1223, startPoint y: 5, endPoint x: 347, endPoint y: 401, distance: 961.1
click at [347, 401] on div "VITANG TECHNOLOGY ​ Click to hide Filter Amount Mark all Bill № Bill Date Due D…" at bounding box center [694, 302] width 1131 height 604
drag, startPoint x: 347, startPoint y: 401, endPoint x: 840, endPoint y: 383, distance: 493.7
click at [840, 383] on div "VITANG TECHNOLOGY ​ Click to hide Filter Amount Mark all Bill № Bill Date Due D…" at bounding box center [506, 302] width 754 height 604
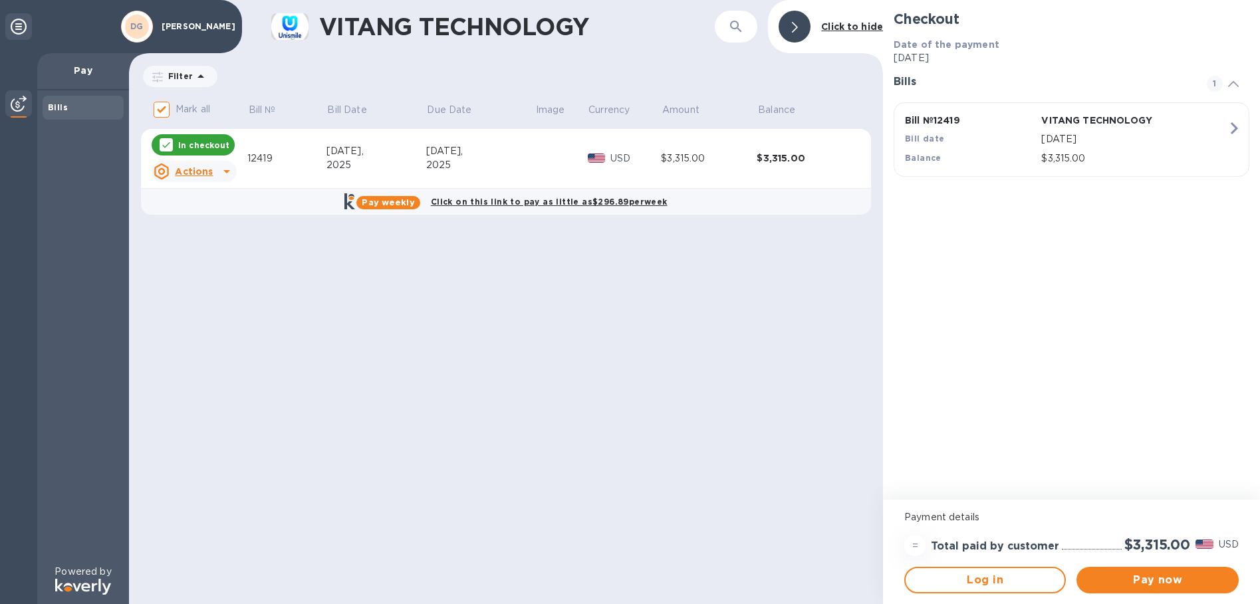
click at [17, 22] on icon at bounding box center [19, 27] width 16 height 16
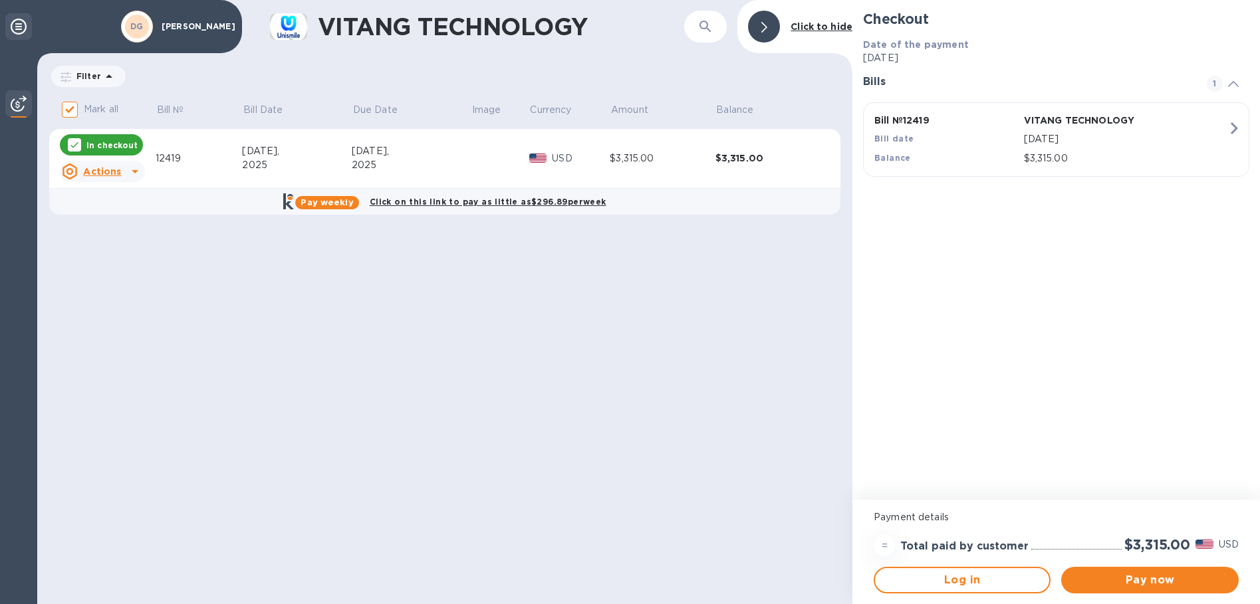
click at [16, 15] on div at bounding box center [18, 26] width 27 height 27
click at [19, 31] on icon at bounding box center [19, 27] width 16 height 16
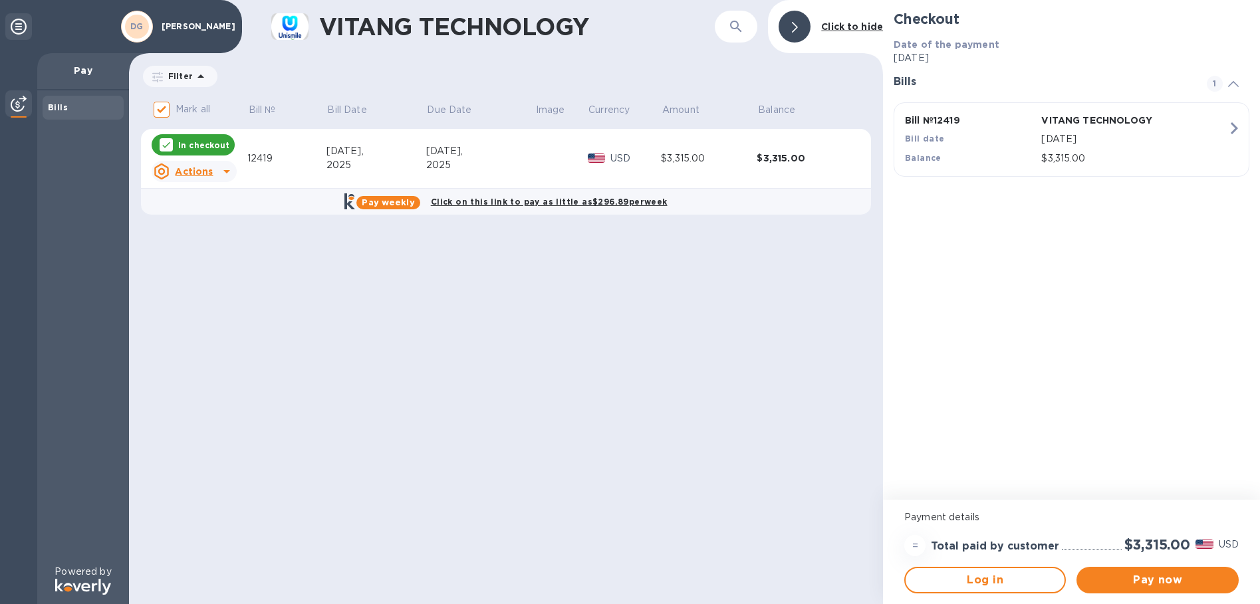
click at [13, 102] on img at bounding box center [19, 104] width 16 height 16
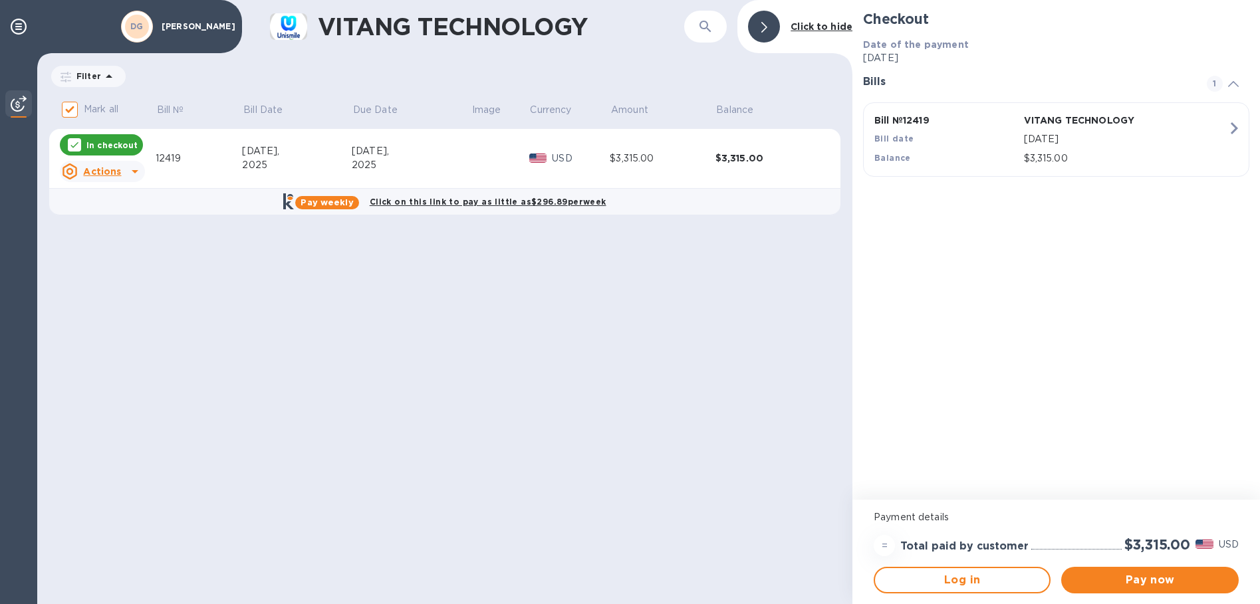
click at [13, 102] on img at bounding box center [19, 104] width 16 height 16
